Goal: Transaction & Acquisition: Purchase product/service

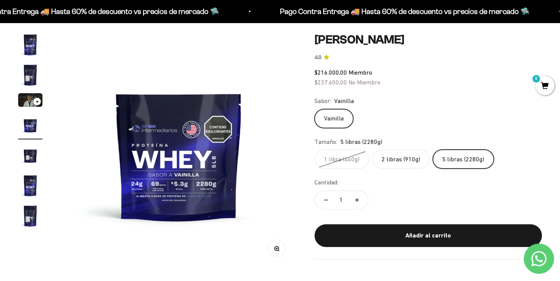
scroll to position [76, 0]
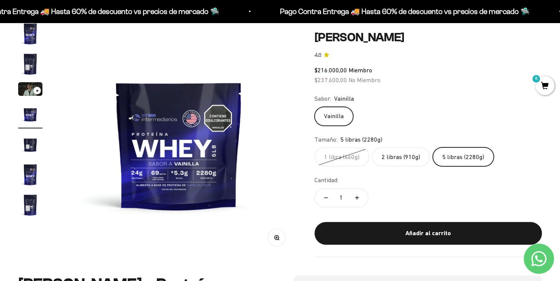
click at [335, 155] on label "1 libra (460g)" at bounding box center [341, 156] width 55 height 19
click at [314, 147] on input "1 libra (460g)" at bounding box center [314, 147] width 0 height 0
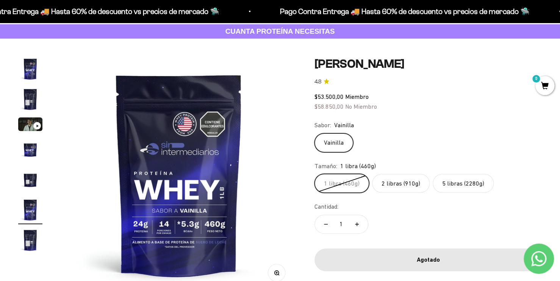
scroll to position [38, 0]
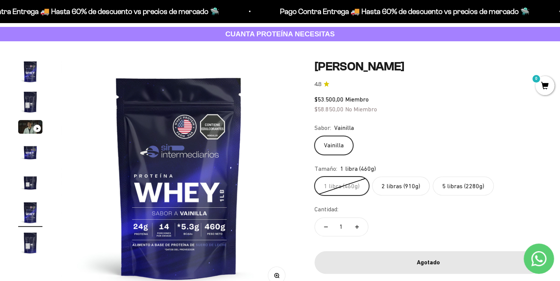
click at [403, 191] on label "2 libras (910g)" at bounding box center [401, 186] width 58 height 19
click at [314, 177] on input "2 libras (910g)" at bounding box center [314, 176] width 0 height 0
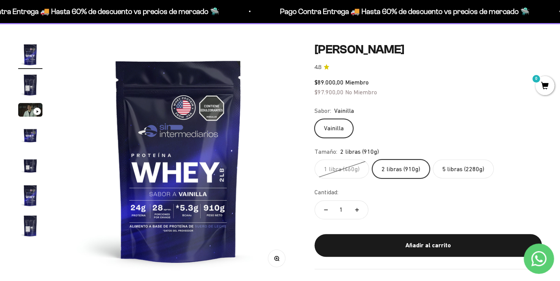
scroll to position [38, 0]
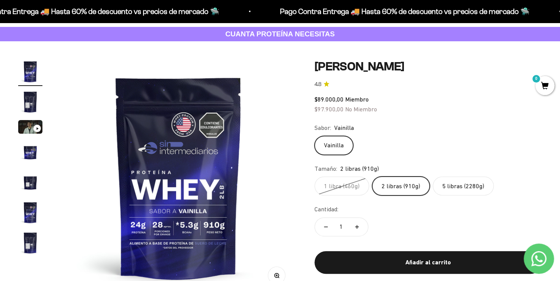
click at [459, 192] on label "5 libras (2280g)" at bounding box center [463, 186] width 61 height 19
click at [314, 177] on input "5 libras (2280g)" at bounding box center [314, 176] width 0 height 0
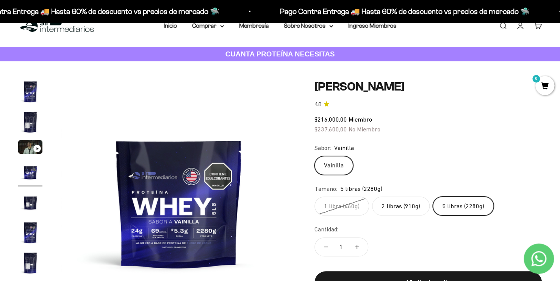
scroll to position [76, 0]
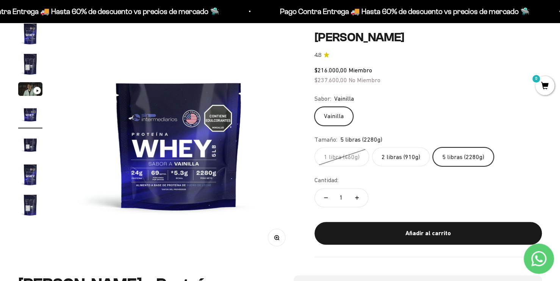
click at [413, 159] on label "2 libras (910g)" at bounding box center [401, 156] width 58 height 19
click at [314, 147] on input "2 libras (910g)" at bounding box center [314, 147] width 0 height 0
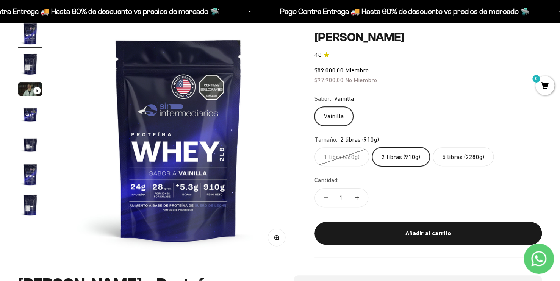
click at [338, 157] on label "1 libra (460g)" at bounding box center [341, 156] width 55 height 19
click at [314, 147] on input "1 libra (460g)" at bounding box center [314, 147] width 0 height 0
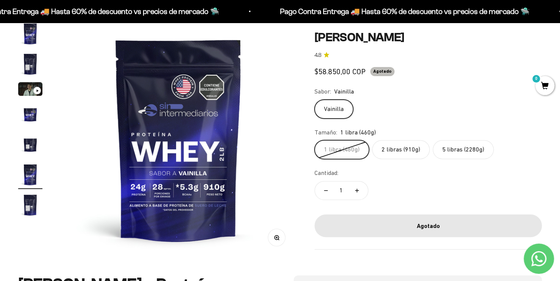
scroll to position [0, 1222]
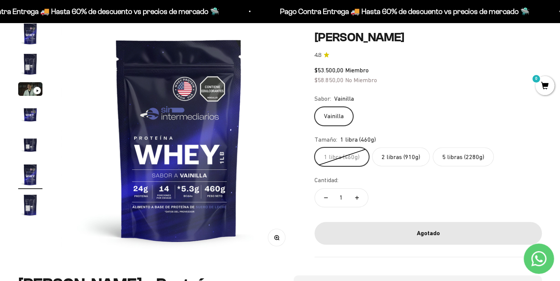
click at [391, 155] on label "2 libras (910g)" at bounding box center [401, 156] width 58 height 19
click at [314, 147] on input "2 libras (910g)" at bounding box center [314, 147] width 0 height 0
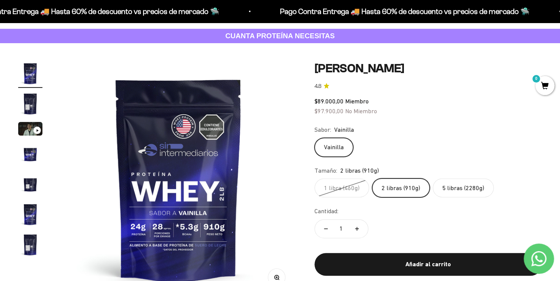
scroll to position [38, 0]
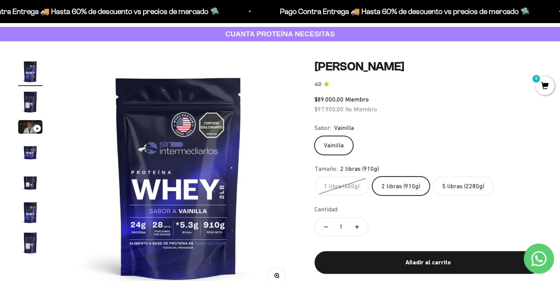
click at [461, 188] on label "5 libras (2280g)" at bounding box center [463, 186] width 61 height 19
click at [314, 177] on input "5 libras (2280g)" at bounding box center [314, 176] width 0 height 0
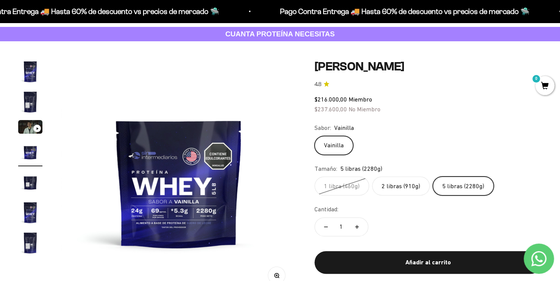
click at [401, 181] on label "2 libras (910g)" at bounding box center [401, 186] width 58 height 19
click at [314, 177] on input "2 libras (910g)" at bounding box center [314, 176] width 0 height 0
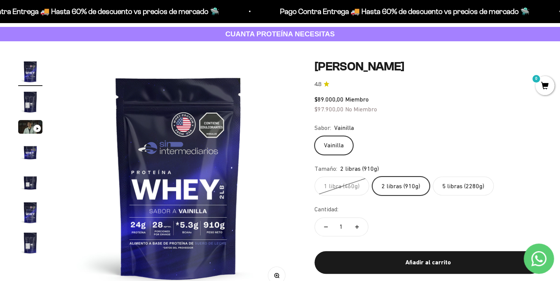
click at [463, 186] on label "5 libras (2280g)" at bounding box center [463, 186] width 61 height 19
click at [314, 177] on input "5 libras (2280g)" at bounding box center [314, 176] width 0 height 0
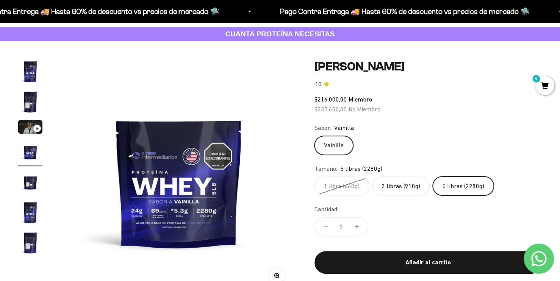
click at [394, 186] on label "2 libras (910g)" at bounding box center [401, 186] width 58 height 19
click at [314, 177] on input "2 libras (910g)" at bounding box center [314, 176] width 0 height 0
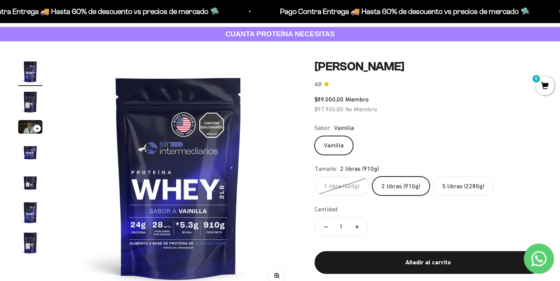
click at [459, 186] on label "5 libras (2280g)" at bounding box center [463, 186] width 61 height 19
click at [314, 177] on input "5 libras (2280g)" at bounding box center [314, 176] width 0 height 0
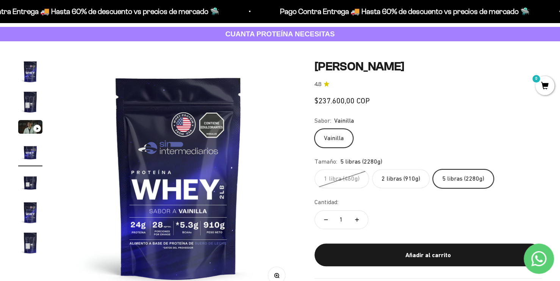
scroll to position [0, 733]
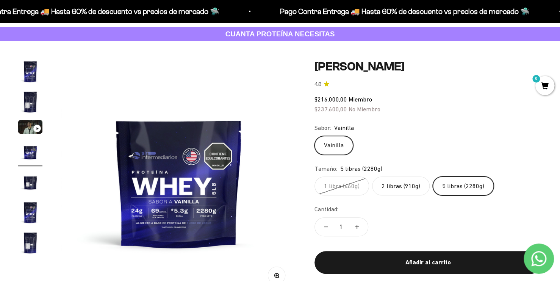
click at [404, 183] on label "2 libras (910g)" at bounding box center [401, 186] width 58 height 19
click at [314, 177] on input "2 libras (910g)" at bounding box center [314, 176] width 0 height 0
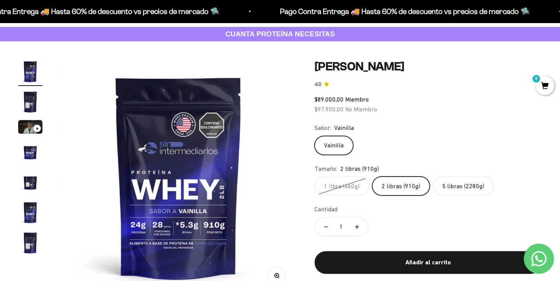
click at [29, 102] on img "Ir al artículo 2" at bounding box center [30, 102] width 24 height 24
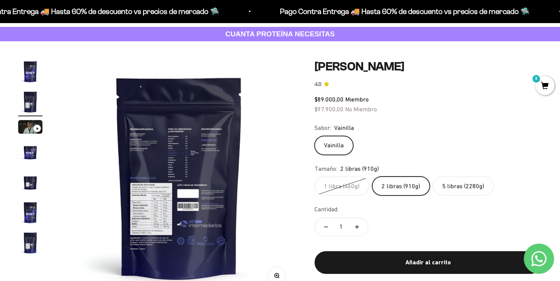
scroll to position [0, 244]
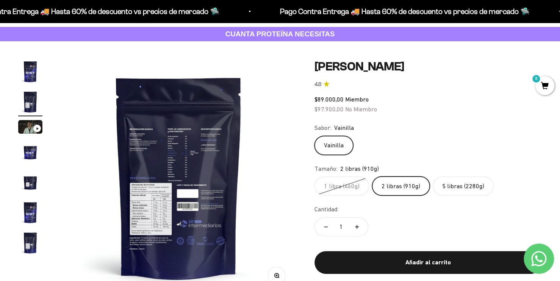
click at [279, 279] on button "Zoom" at bounding box center [276, 275] width 17 height 17
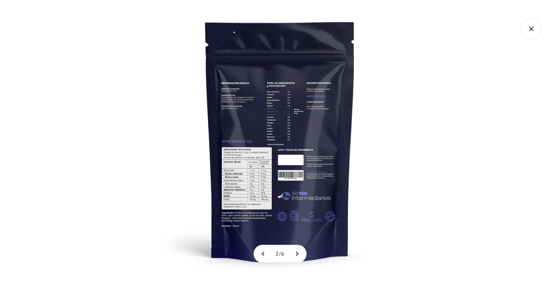
click at [230, 109] on img at bounding box center [279, 140] width 281 height 281
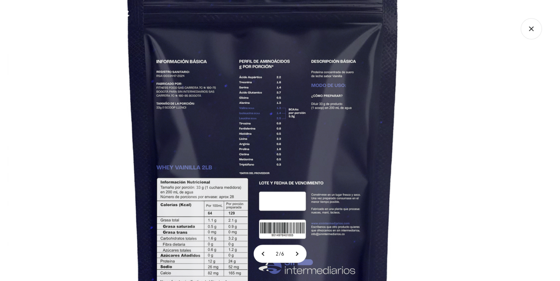
click at [195, 176] on img at bounding box center [262, 165] width 511 height 511
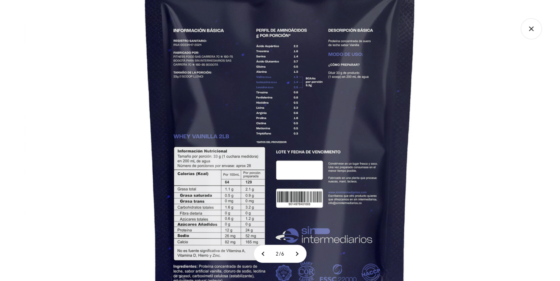
click at [264, 134] on img at bounding box center [279, 134] width 511 height 511
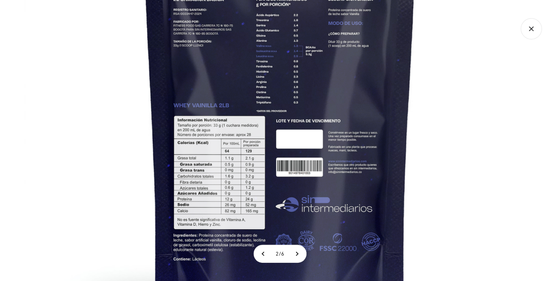
click at [271, 147] on img at bounding box center [279, 103] width 511 height 511
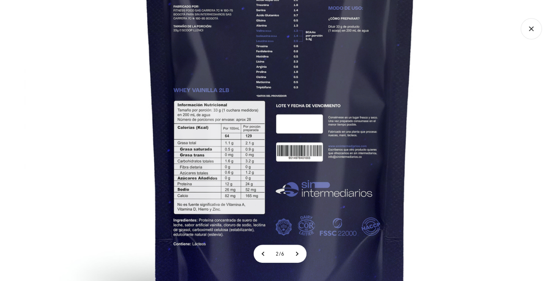
click at [231, 209] on img at bounding box center [279, 88] width 511 height 511
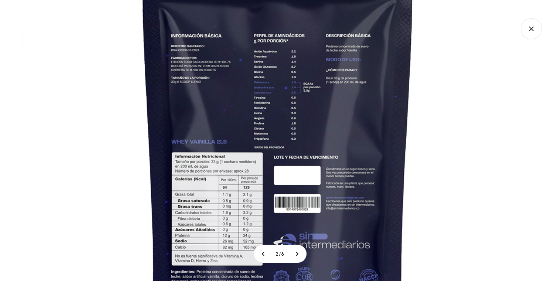
click at [221, 159] on img at bounding box center [277, 139] width 511 height 511
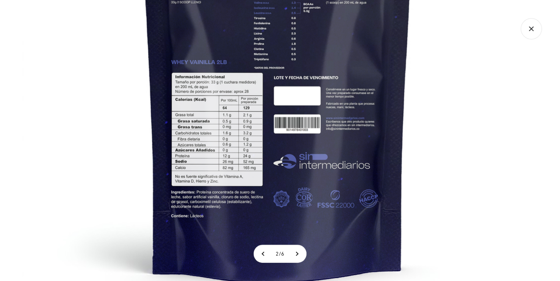
click at [222, 180] on img at bounding box center [277, 60] width 511 height 511
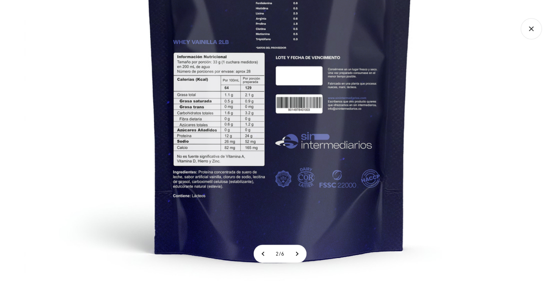
click at [237, 202] on img at bounding box center [279, 40] width 511 height 511
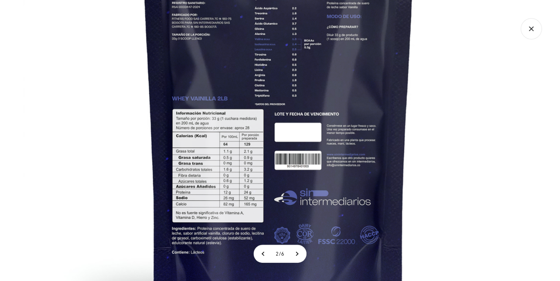
click at [233, 210] on img at bounding box center [278, 96] width 511 height 511
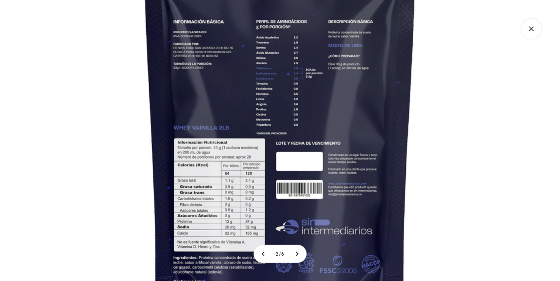
click at [226, 210] on img at bounding box center [279, 125] width 511 height 511
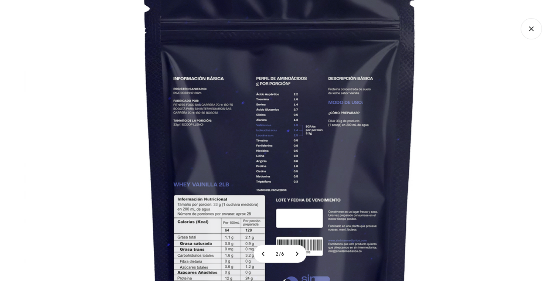
click at [530, 34] on icon "Cerrar galería" at bounding box center [530, 28] width 21 height 21
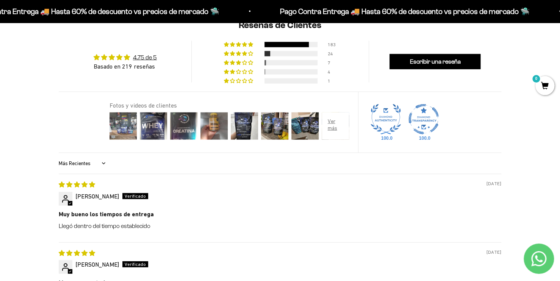
scroll to position [798, 0]
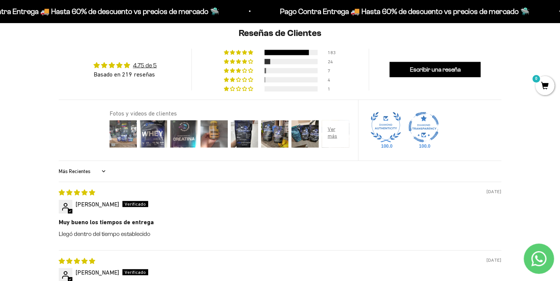
click at [129, 119] on img at bounding box center [123, 134] width 30 height 30
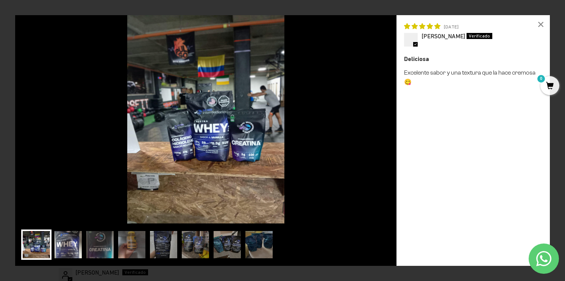
click at [69, 242] on img at bounding box center [68, 245] width 30 height 30
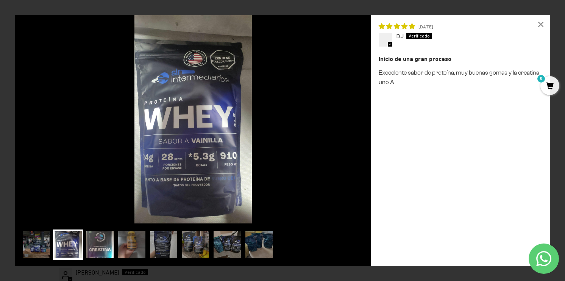
click at [105, 245] on img at bounding box center [100, 245] width 30 height 30
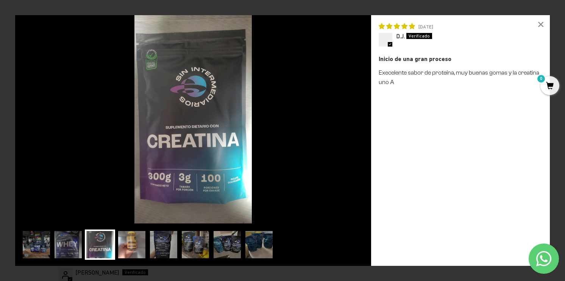
click at [127, 250] on img at bounding box center [132, 245] width 30 height 30
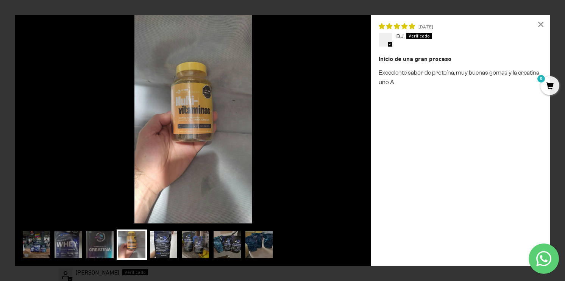
click at [159, 252] on img at bounding box center [163, 245] width 30 height 30
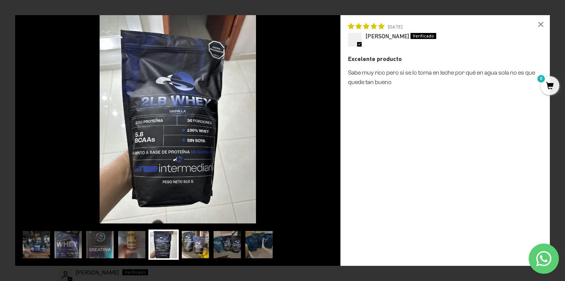
click at [192, 249] on img at bounding box center [195, 245] width 30 height 30
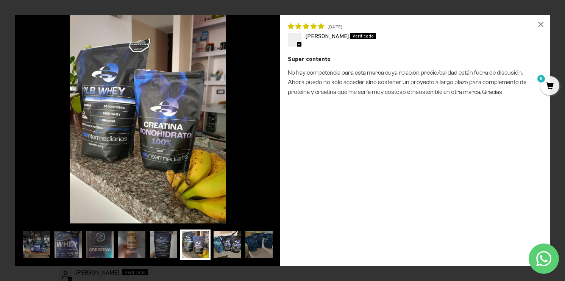
click at [222, 245] on img at bounding box center [227, 245] width 30 height 30
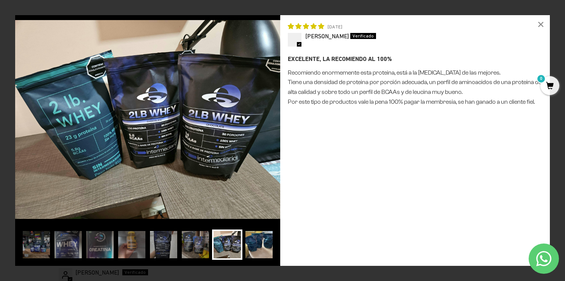
click at [256, 246] on img at bounding box center [259, 245] width 30 height 30
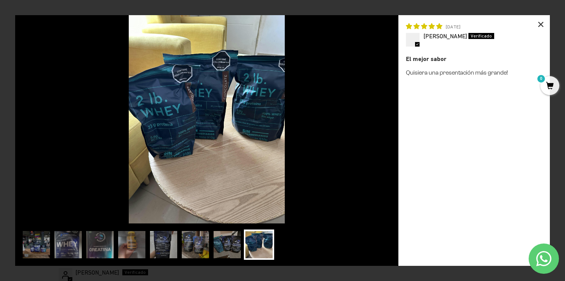
click at [543, 25] on div "×" at bounding box center [541, 24] width 18 height 18
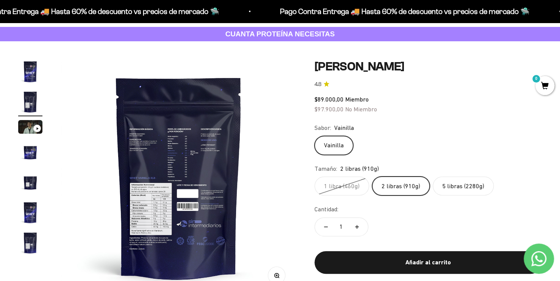
scroll to position [38, 0]
click at [31, 73] on img "Ir al artículo 1" at bounding box center [30, 71] width 24 height 24
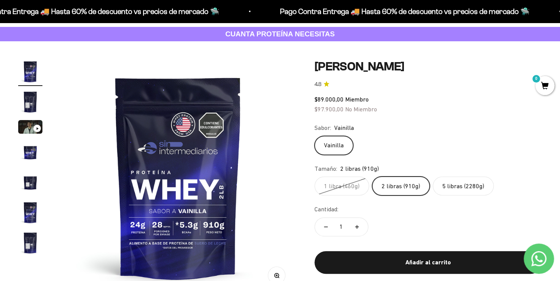
scroll to position [0, 0]
click at [403, 187] on label "2 libras (910g)" at bounding box center [401, 186] width 58 height 19
click at [314, 177] on input "2 libras (910g)" at bounding box center [314, 176] width 0 height 0
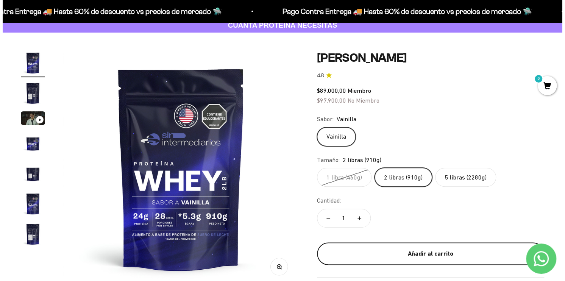
scroll to position [76, 0]
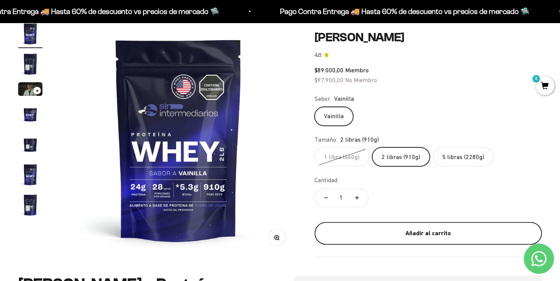
click at [429, 233] on div "Añadir al carrito" at bounding box center [428, 233] width 197 height 10
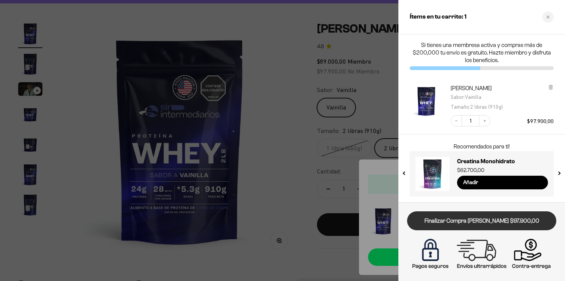
click at [462, 222] on link "Finalizar Compra [PERSON_NAME] $97.900,00" at bounding box center [481, 220] width 149 height 19
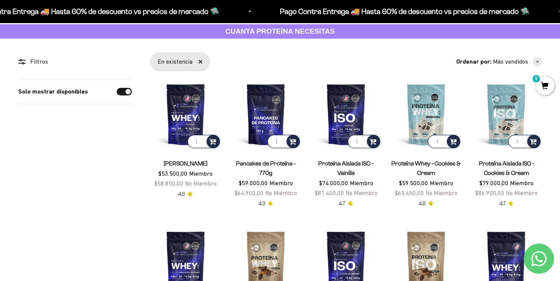
scroll to position [38, 0]
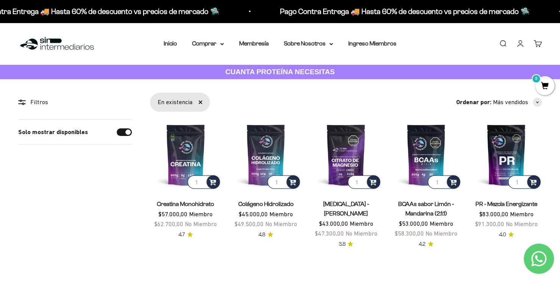
click at [221, 49] on div "Menú Buscar Inicio Comprar Proteínas Ver Todos Whey Iso Vegan Pancakes Pre-Entr…" at bounding box center [280, 44] width 560 height 42
click at [220, 45] on summary "Comprar" at bounding box center [208, 44] width 32 height 10
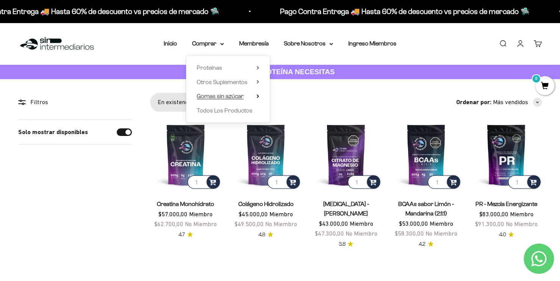
click at [258, 98] on icon at bounding box center [257, 96] width 3 height 4
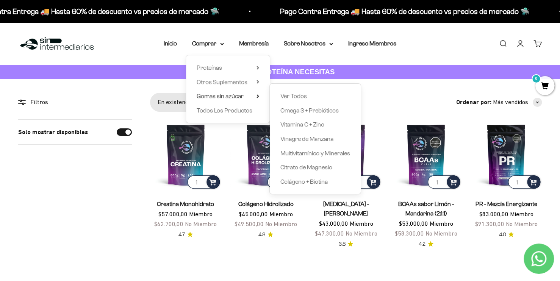
click at [378, 90] on section "Filtros Ordenar por Características Más vendidos Alfabéticamente, A-Z Alfabétic…" at bounding box center [280, 182] width 560 height 206
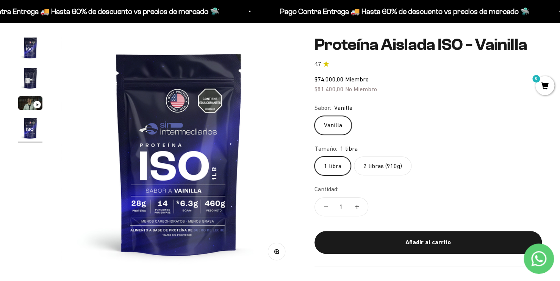
scroll to position [38, 0]
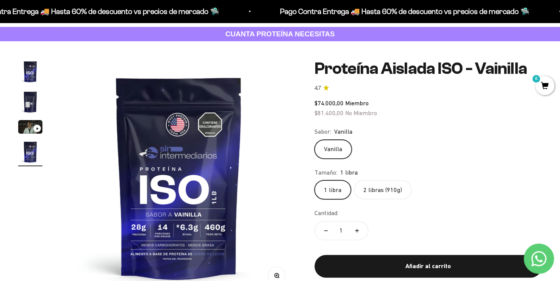
click at [379, 195] on label "2 libras (910g)" at bounding box center [383, 189] width 58 height 19
click at [314, 180] on input "2 libras (910g)" at bounding box center [314, 180] width 0 height 0
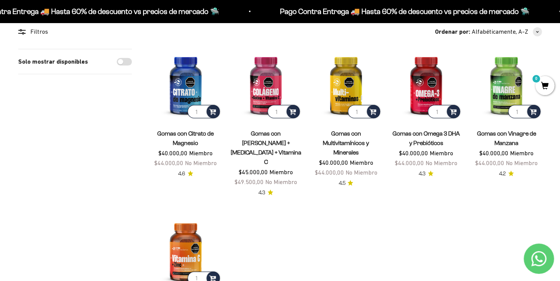
scroll to position [38, 0]
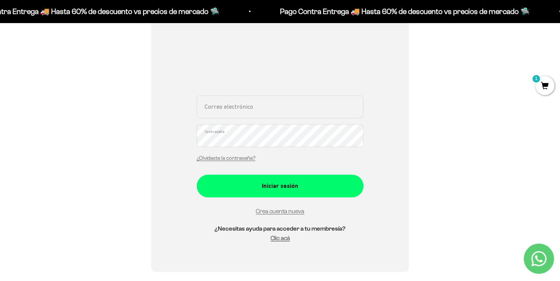
scroll to position [114, 0]
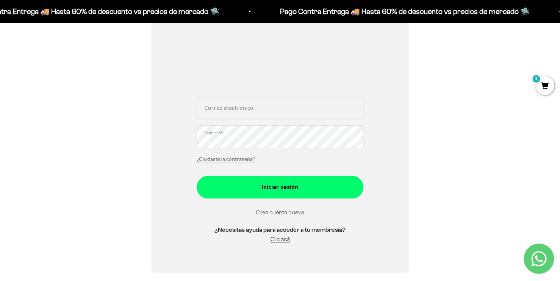
click at [280, 209] on link "Crea cuenta nueva" at bounding box center [280, 212] width 48 height 6
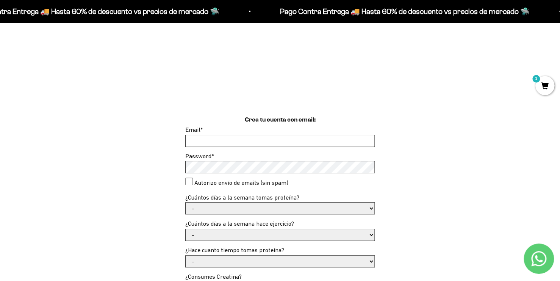
scroll to position [152, 0]
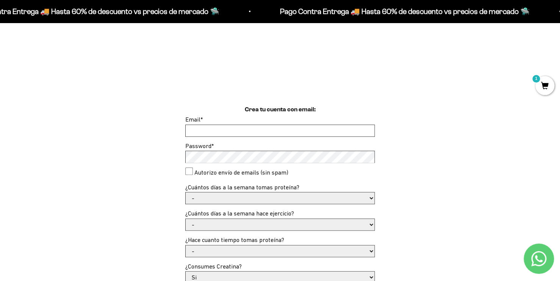
click at [295, 135] on input "Email *" at bounding box center [280, 130] width 189 height 11
type input "miguelalejandro,[EMAIL_ADDRESS][DOMAIN_NAME]"
click at [191, 172] on consent"] "Autorizo envío de emails (sin spam)" at bounding box center [189, 171] width 8 height 8
checkbox consent"] "true"
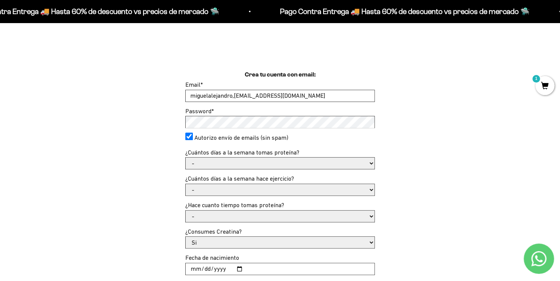
scroll to position [189, 0]
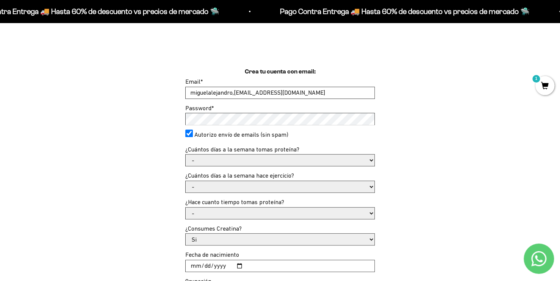
click at [259, 161] on select "- 1 o 2 3 a 5 6 o 7" at bounding box center [280, 160] width 189 height 11
select select "6 o 7"
click at [186, 155] on select "- 1 o 2 3 a 5 6 o 7" at bounding box center [280, 160] width 189 height 11
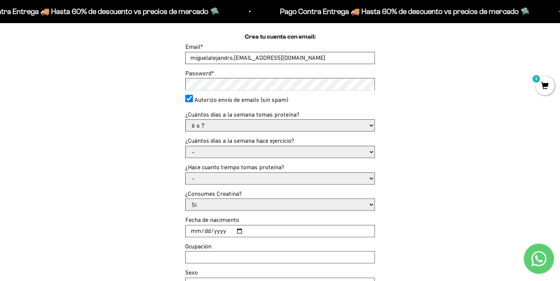
scroll to position [227, 0]
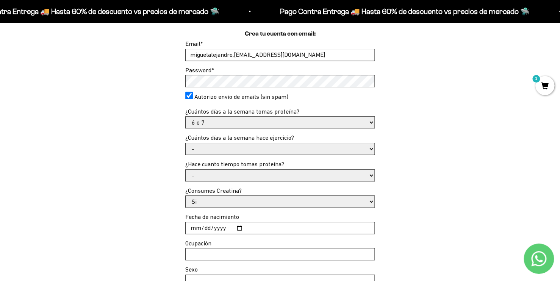
click at [278, 152] on select "- No hago 1 a 2 días 3 a 5 días 6 o 7 días" at bounding box center [280, 148] width 189 height 11
select select "3 a 5 días"
click at [186, 143] on select "- No hago 1 a 2 días 3 a 5 días 6 o 7 días" at bounding box center [280, 148] width 189 height 11
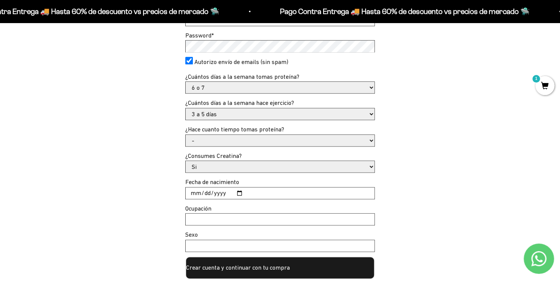
scroll to position [265, 0]
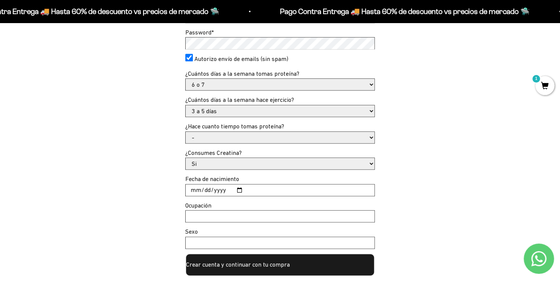
click at [256, 136] on select "- Apenas estoy empezando Menos de 6 meses Más de 6 meses Hace más de un año" at bounding box center [280, 137] width 189 height 11
select select "Apenas estoy empezando"
click at [186, 132] on select "- Apenas estoy empezando Menos de 6 meses Más de 6 meses Hace más de un año" at bounding box center [280, 137] width 189 height 11
click at [286, 165] on select "Si No" at bounding box center [280, 163] width 189 height 11
select select "No"
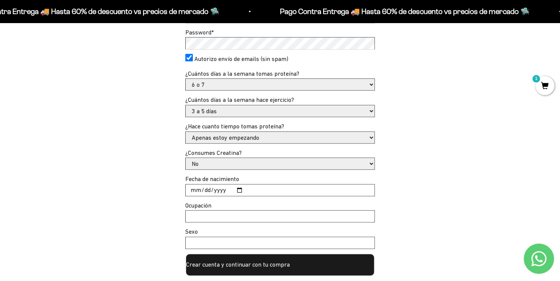
click at [186, 158] on select "Si No" at bounding box center [280, 163] width 189 height 11
click at [251, 192] on input "Fecha de nacimiento" at bounding box center [280, 189] width 189 height 11
click at [196, 188] on input "Fecha de nacimiento" at bounding box center [280, 189] width 189 height 11
type input "[DATE]"
click at [208, 216] on input "Ocupación" at bounding box center [280, 216] width 189 height 11
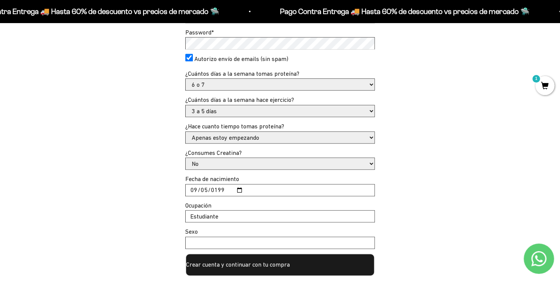
type input "Estudiante"
click at [233, 241] on input "Sexo" at bounding box center [280, 242] width 189 height 11
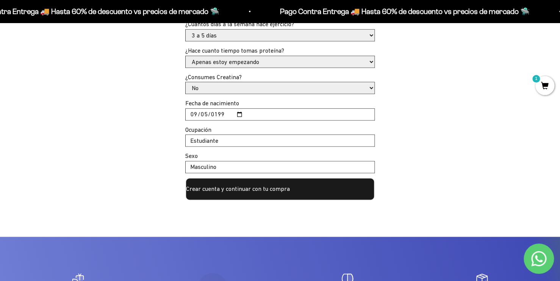
type input "Masculino"
click at [283, 191] on button "Crear cuenta y continuar con tu compra" at bounding box center [279, 189] width 189 height 23
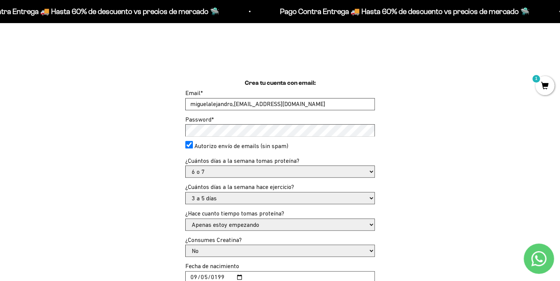
scroll to position [170, 0]
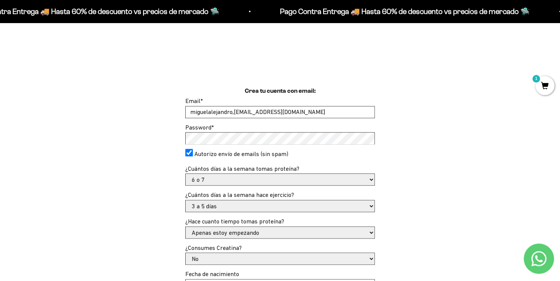
click at [233, 112] on input "miguelalejandro,[EMAIL_ADDRESS][DOMAIN_NAME]" at bounding box center [280, 111] width 189 height 11
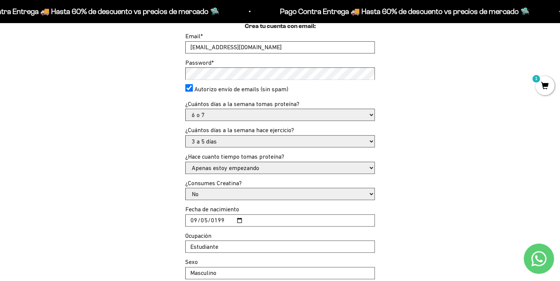
scroll to position [246, 0]
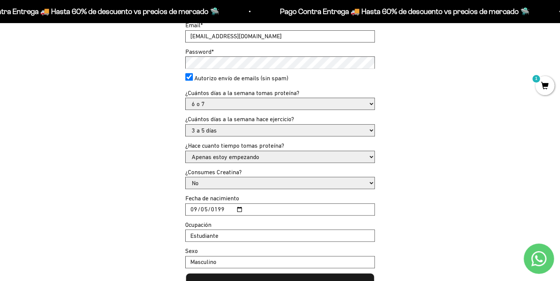
type input "[EMAIL_ADDRESS][DOMAIN_NAME]"
click at [160, 62] on div "Crea tu cuenta con email: Email * [EMAIL_ADDRESS][DOMAIN_NAME] Password * Autor…" at bounding box center [279, 153] width 523 height 285
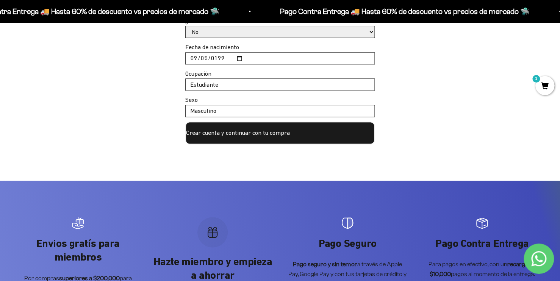
scroll to position [397, 0]
click at [268, 135] on button "Crear cuenta y continuar con tu compra" at bounding box center [279, 132] width 189 height 23
